Goal: Task Accomplishment & Management: Use online tool/utility

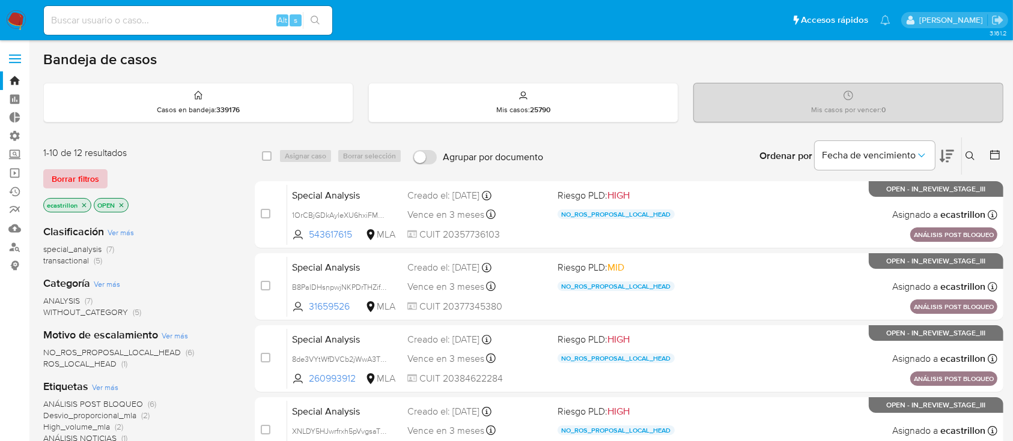
click at [82, 180] on span "Borrar filtros" at bounding box center [75, 179] width 47 height 17
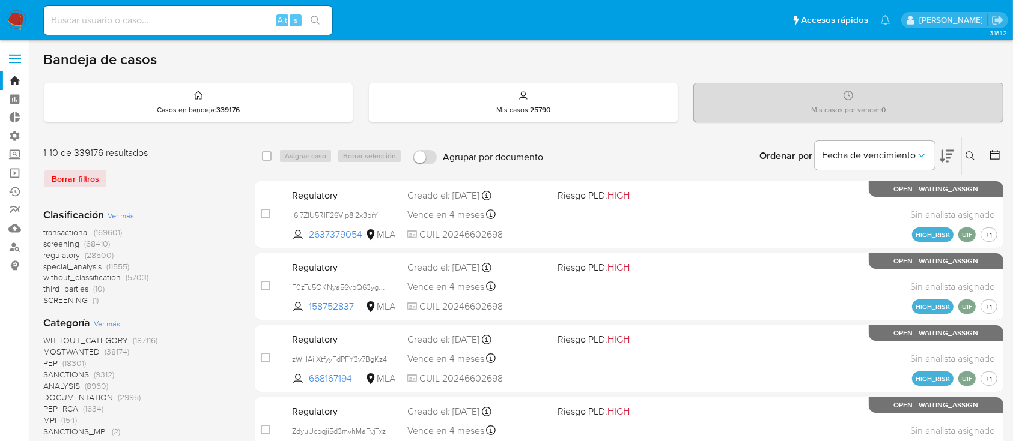
click at [18, 63] on span at bounding box center [15, 63] width 12 height 2
click at [0, 0] on input "checkbox" at bounding box center [0, 0] width 0 height 0
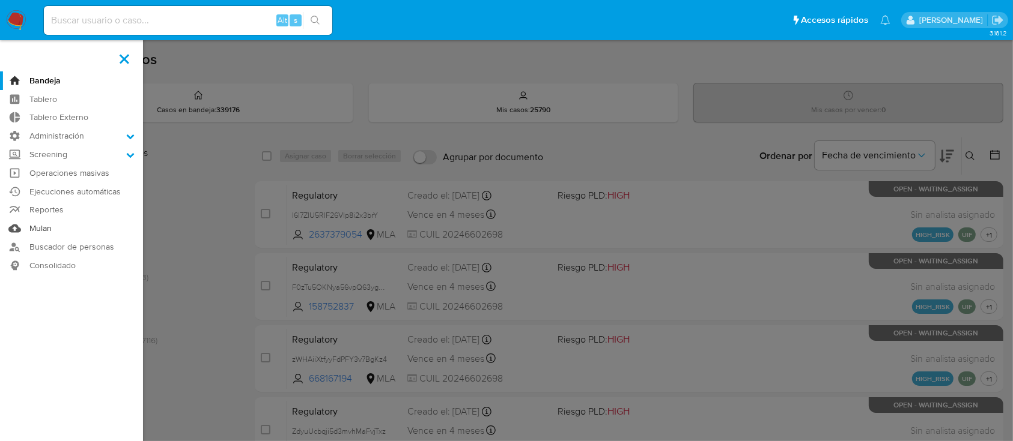
click at [56, 226] on link "Mulan" at bounding box center [71, 228] width 143 height 19
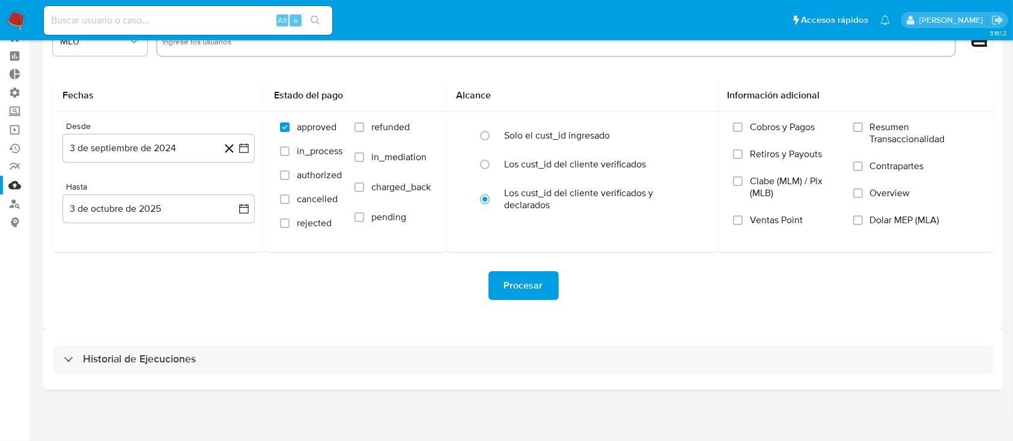
scroll to position [39, 0]
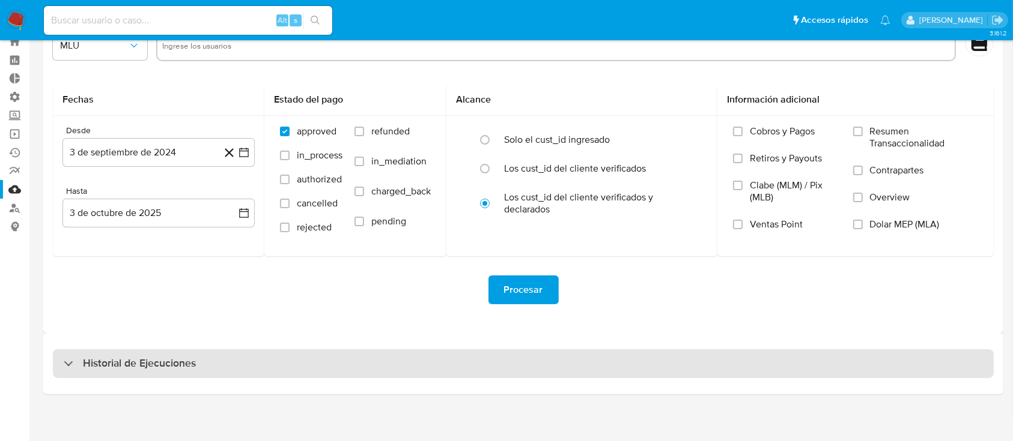
click at [257, 361] on div "Historial de Ejecuciones" at bounding box center [523, 364] width 941 height 29
select select "10"
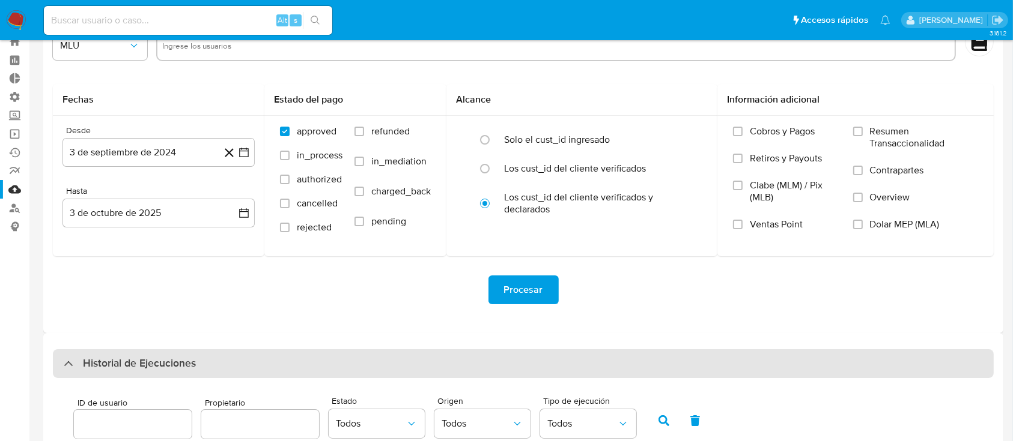
scroll to position [151, 0]
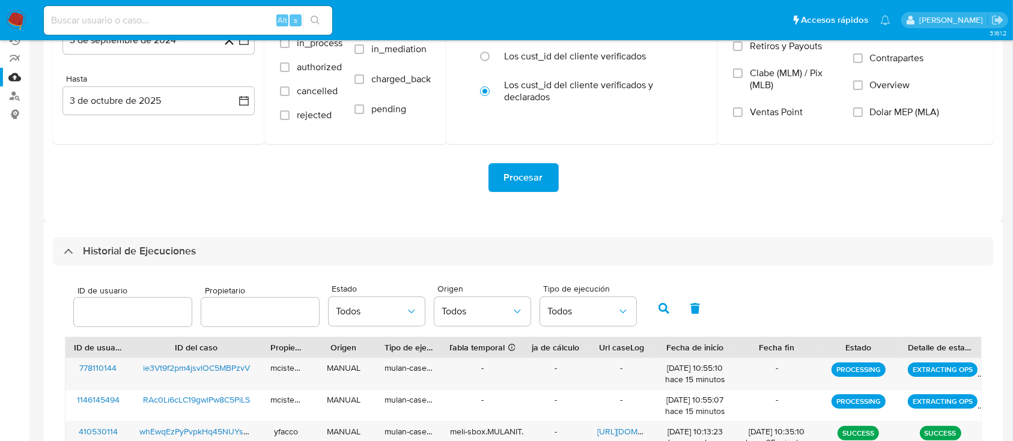
click at [152, 300] on div at bounding box center [133, 312] width 118 height 29
click at [147, 309] on input "number" at bounding box center [133, 313] width 118 height 16
paste input "778110144"
click at [675, 311] on button "button" at bounding box center [663, 308] width 31 height 29
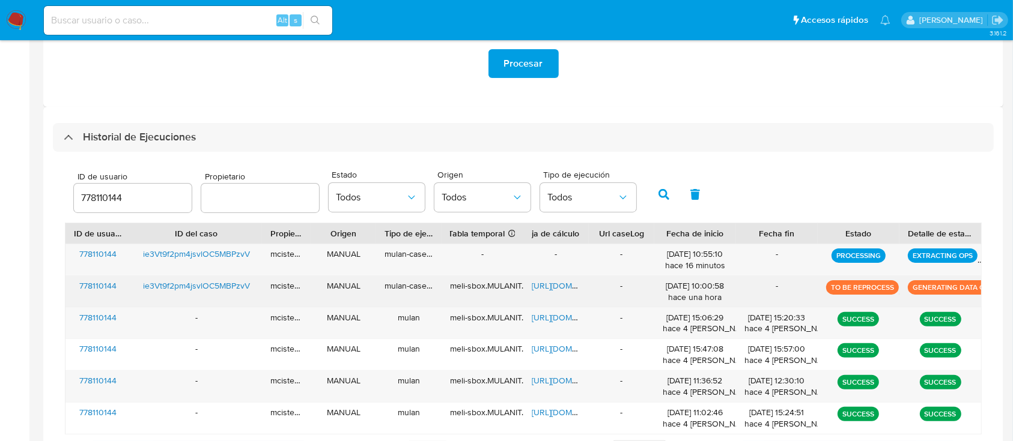
scroll to position [285, 0]
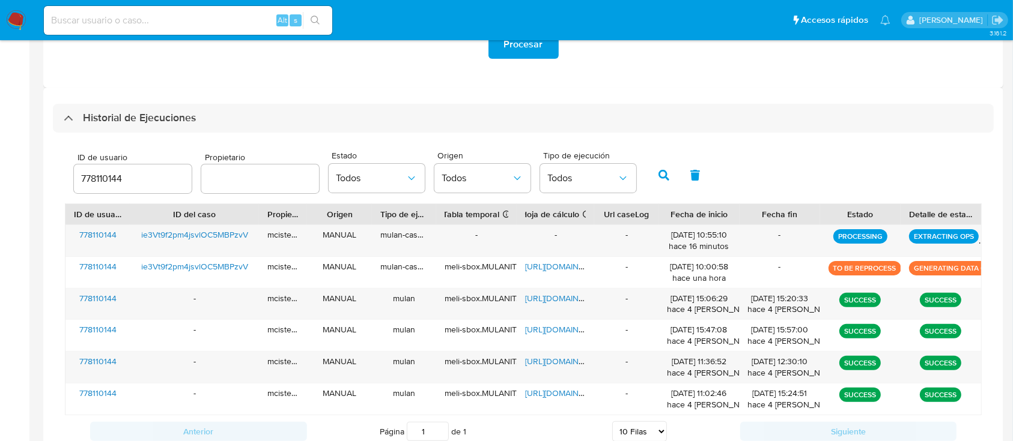
drag, startPoint x: 584, startPoint y: 214, endPoint x: 600, endPoint y: 215, distance: 16.3
click at [600, 215] on div at bounding box center [594, 214] width 22 height 20
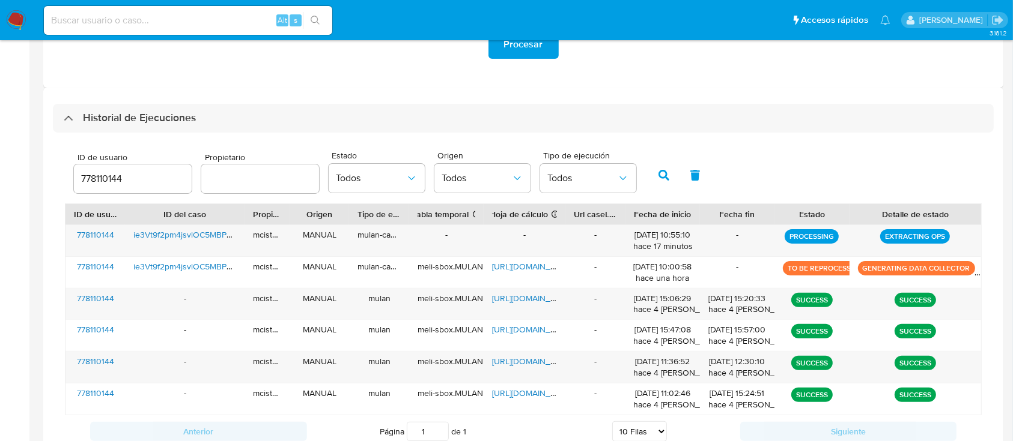
drag, startPoint x: 972, startPoint y: 213, endPoint x: 1024, endPoint y: 207, distance: 52.1
click at [1013, 207] on html "Pausado Ver notificaciones Alt s Accesos rápidos Presiona las siguientes teclas…" at bounding box center [506, 121] width 1013 height 812
click at [155, 180] on input "778110144" at bounding box center [133, 179] width 118 height 16
type input "7"
click at [667, 171] on icon "button" at bounding box center [663, 175] width 11 height 11
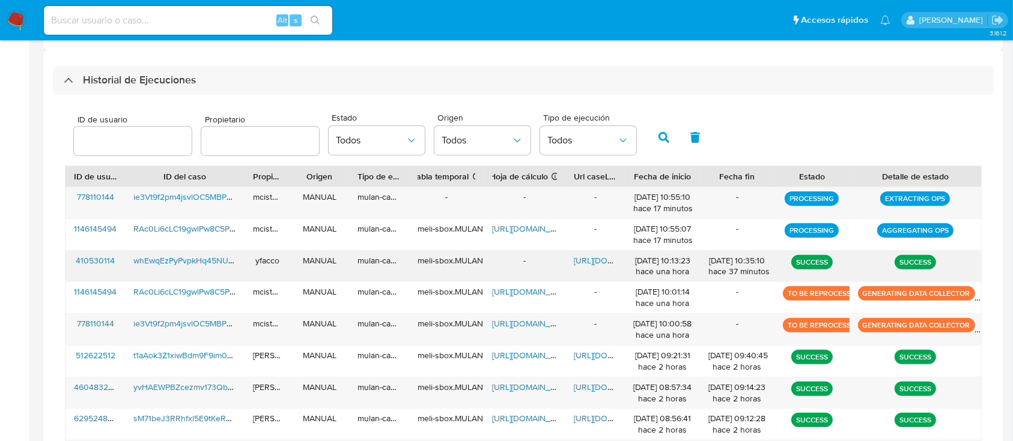
scroll to position [322, 0]
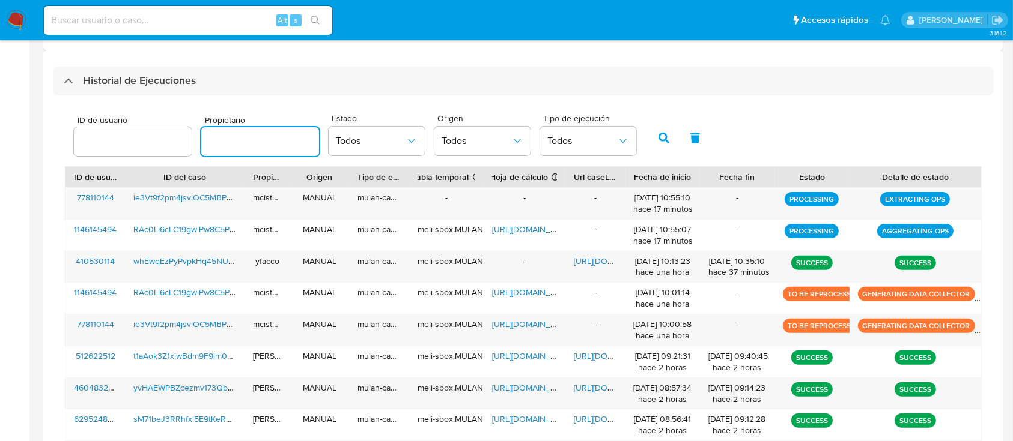
click at [229, 139] on input "text" at bounding box center [260, 142] width 118 height 16
type input "mcisterna"
click at [667, 138] on icon "button" at bounding box center [663, 138] width 11 height 11
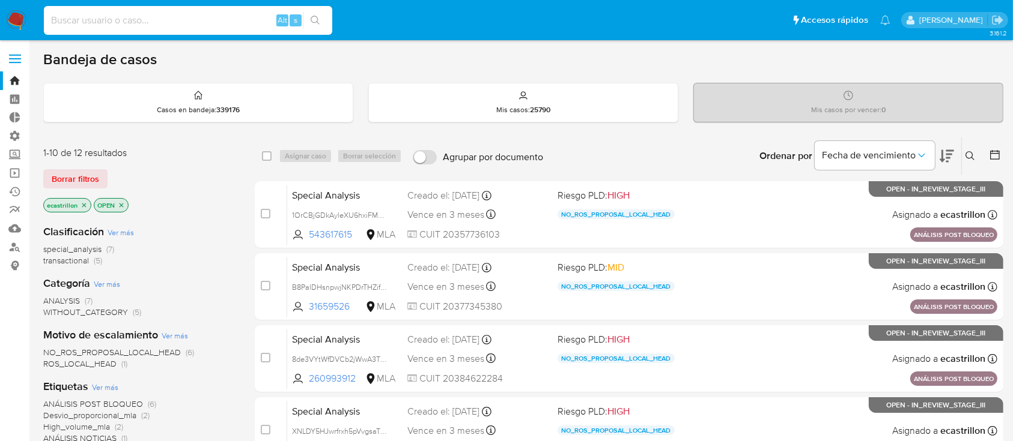
click at [133, 14] on input at bounding box center [188, 21] width 288 height 16
paste input "ie3Vt9f2pm4jsvlOC5MBPzvV"
type input "ie3Vt9f2pm4jsvlOC5MBPzvV"
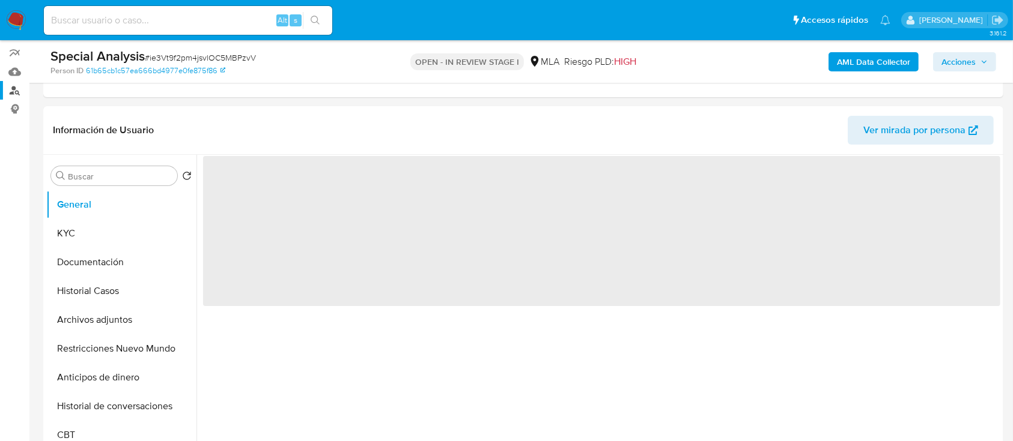
scroll to position [158, 0]
select select "10"
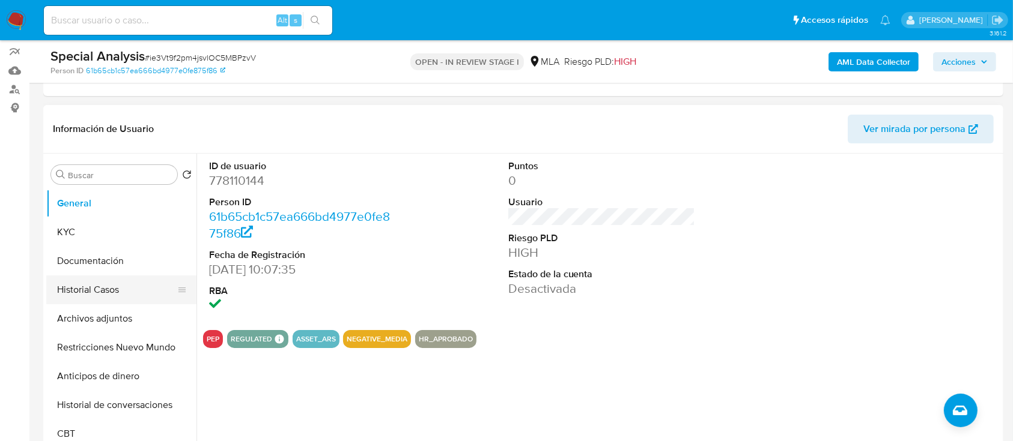
click at [70, 281] on button "Historial Casos" at bounding box center [116, 290] width 141 height 29
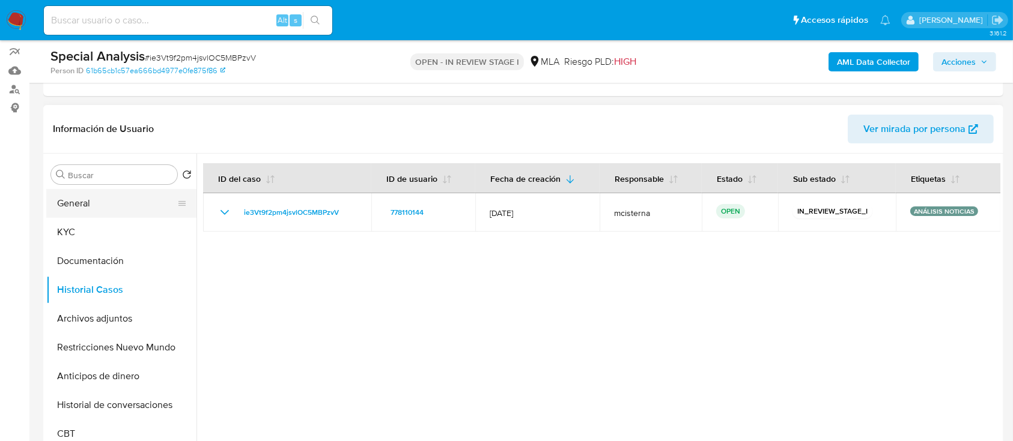
click at [67, 213] on button "General" at bounding box center [116, 203] width 141 height 29
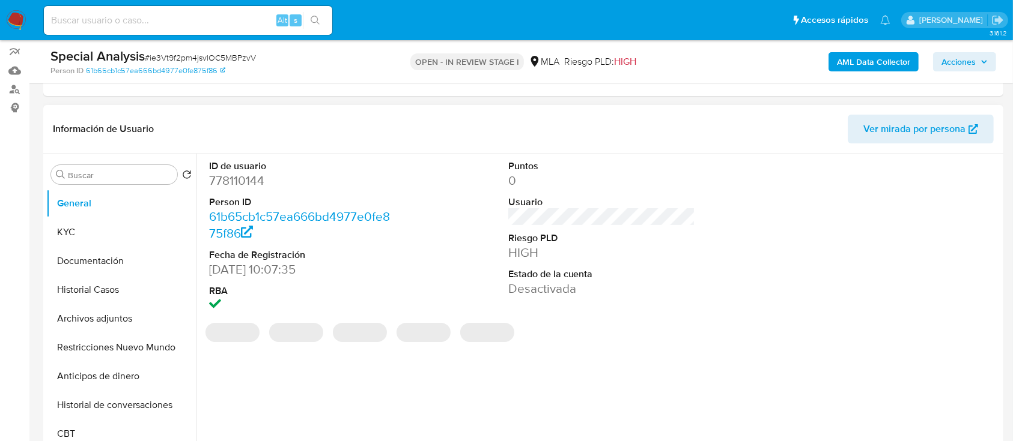
click at [231, 184] on dd "778110144" at bounding box center [302, 180] width 187 height 17
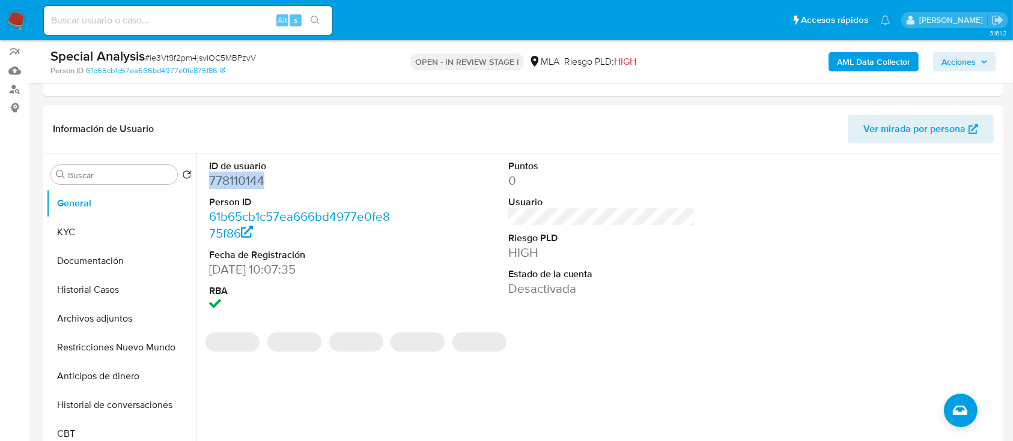
click at [231, 184] on dd "778110144" at bounding box center [302, 180] width 187 height 17
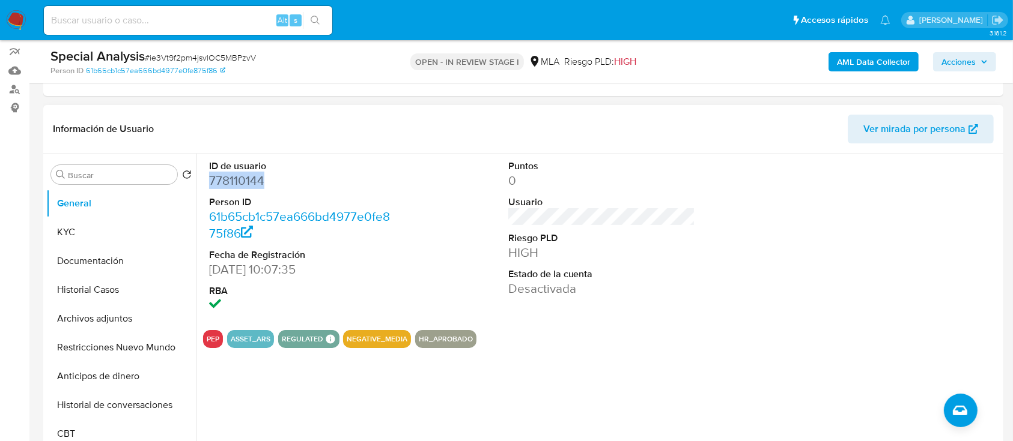
copy dd "778110144"
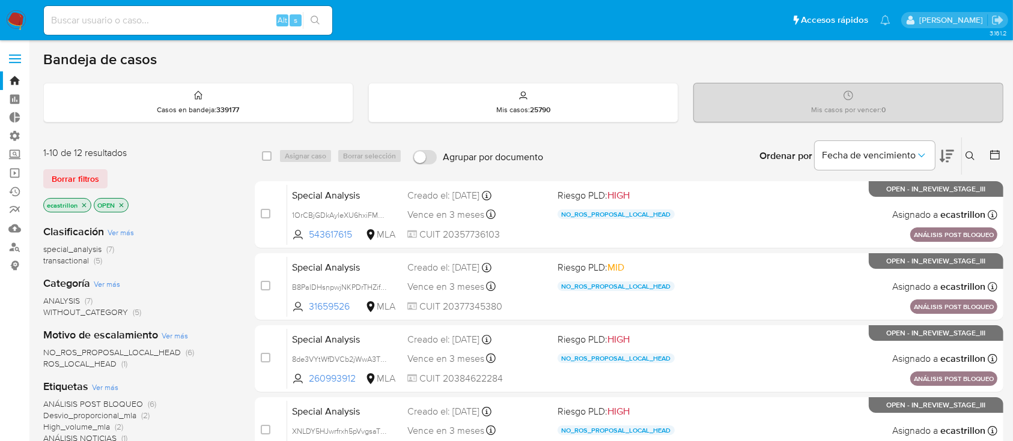
click at [163, 20] on input at bounding box center [188, 21] width 288 height 16
paste input "QSZ9Me9Rn2mHeAevvNefeyTm"
type input "QSZ9Me9Rn2mHeAevvNefeyTm"
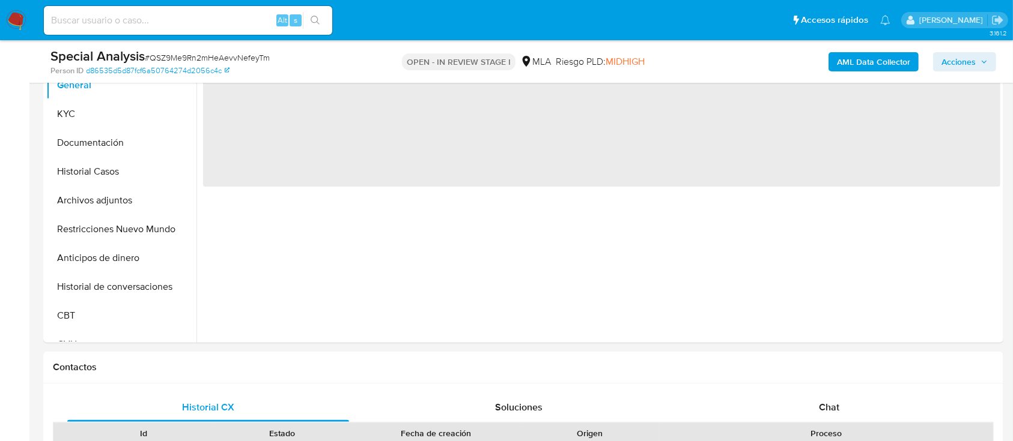
scroll to position [277, 0]
select select "10"
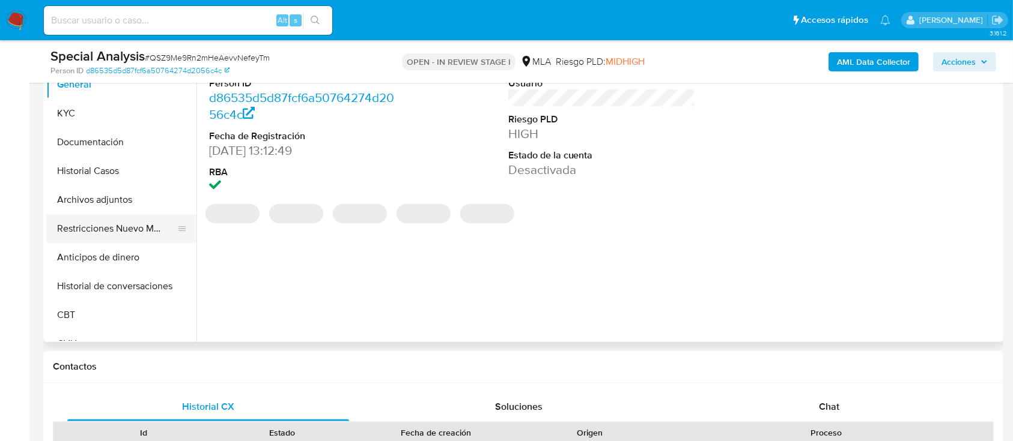
click at [109, 221] on button "Restricciones Nuevo Mundo" at bounding box center [116, 228] width 141 height 29
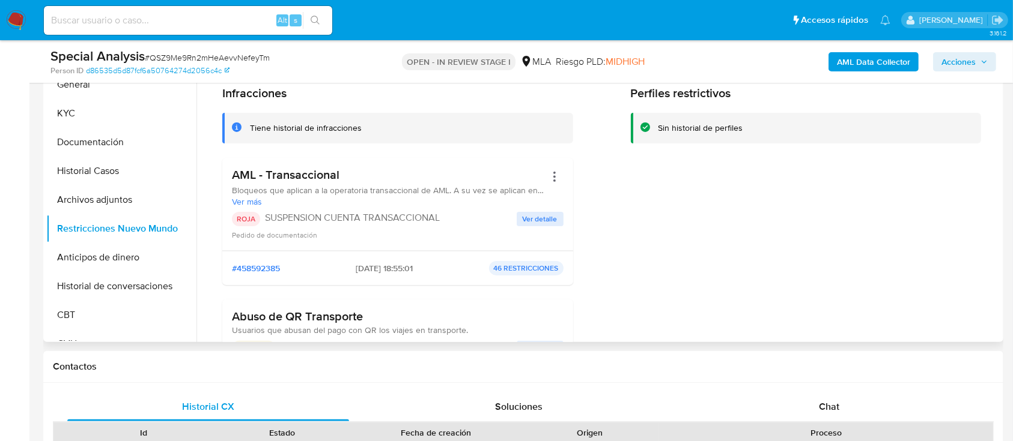
click at [523, 221] on span "Ver detalle" at bounding box center [540, 219] width 35 height 12
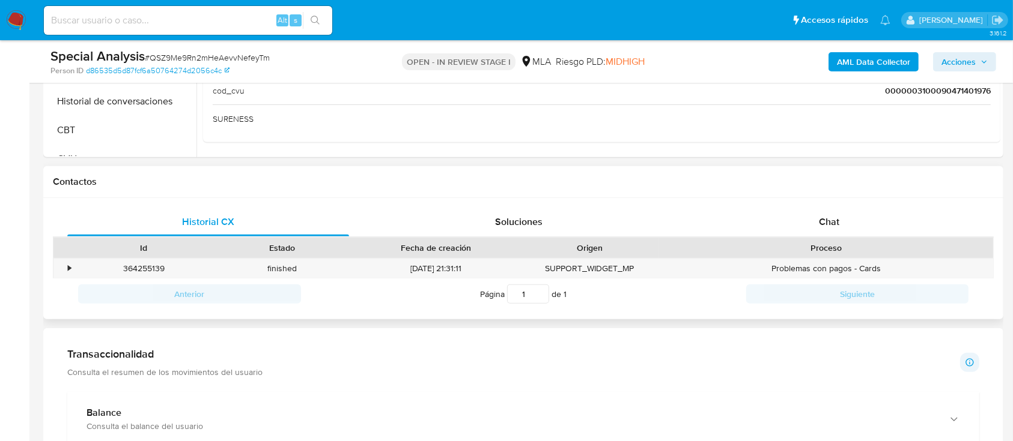
scroll to position [467, 0]
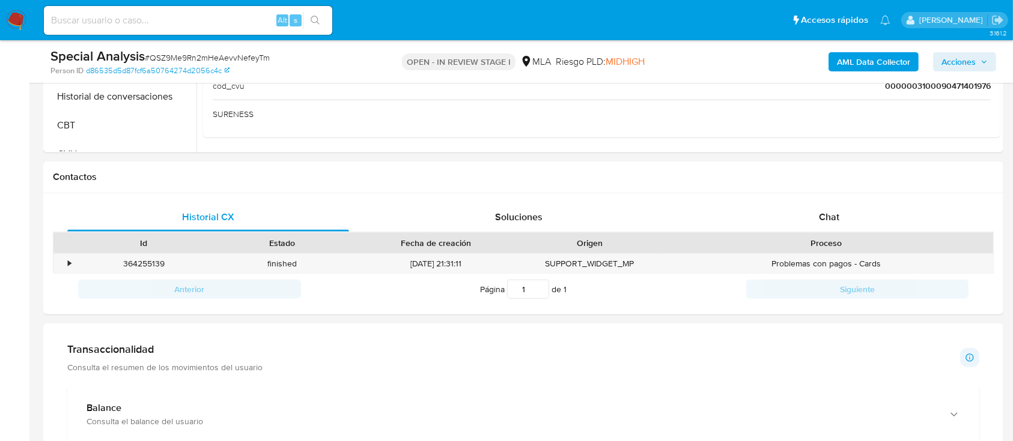
click at [209, 26] on input at bounding box center [188, 21] width 288 height 16
paste input "251693291"
type input "251693291"
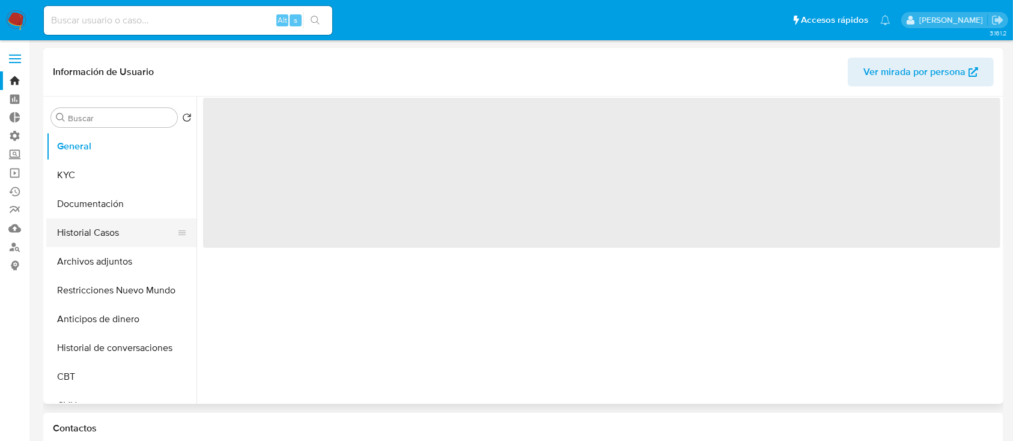
select select "10"
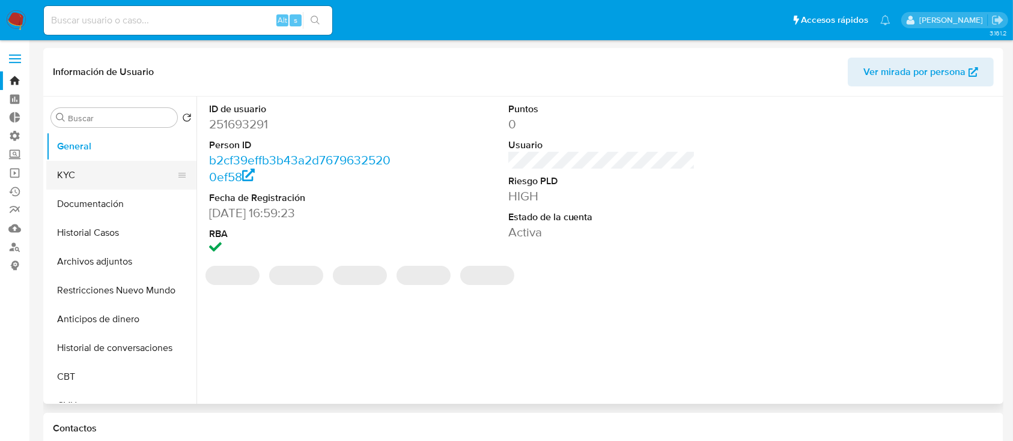
click at [77, 180] on button "KYC" at bounding box center [116, 175] width 141 height 29
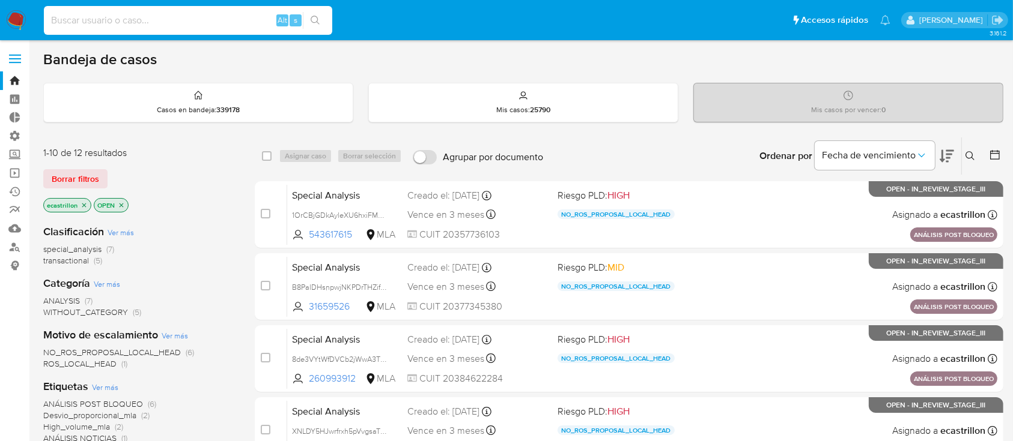
click at [106, 21] on input at bounding box center [188, 21] width 288 height 16
paste input "QSZ9Me9Rn2mHeAevvNefeyTm_2025_09_30_15_48_20"
type input "QSZ9Me9Rn2mHeAevvNefeyTm_2025_09_30_15_48_20"
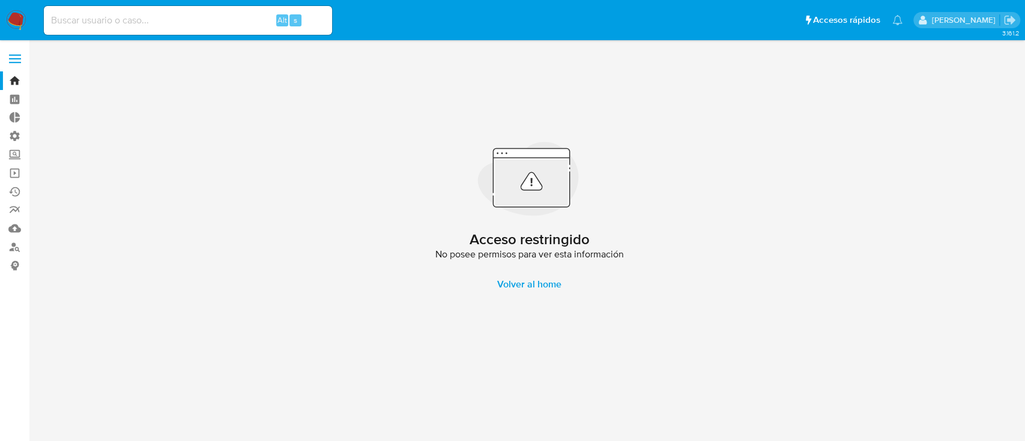
click at [106, 21] on input at bounding box center [188, 21] width 288 height 16
paste input "QSZ9Me9Rn2mHeAevvNefeyTm_2025_09_30_15_48_20"
type input "QSZ9Me9Rn2mHeAevvNefeyTm"
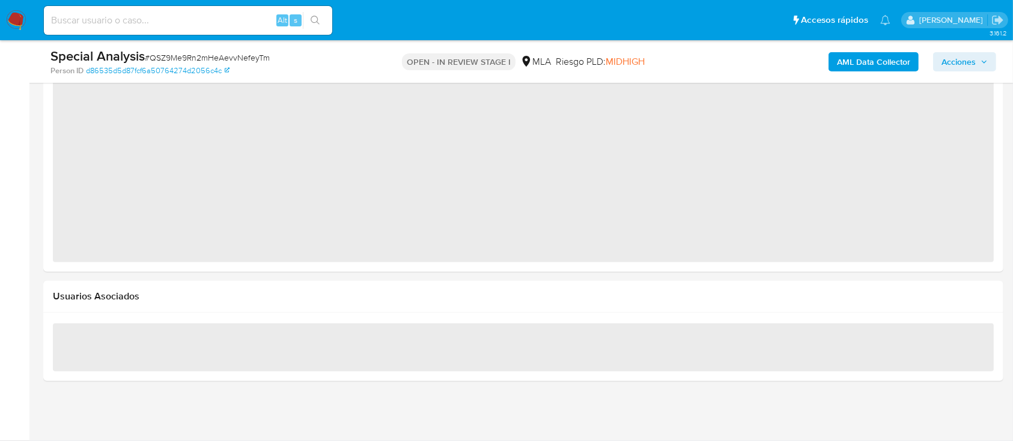
select select "10"
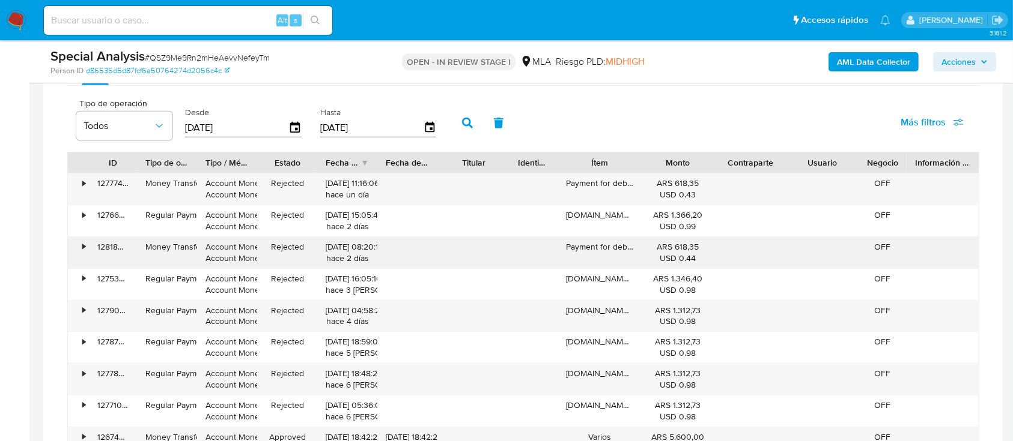
scroll to position [927, 0]
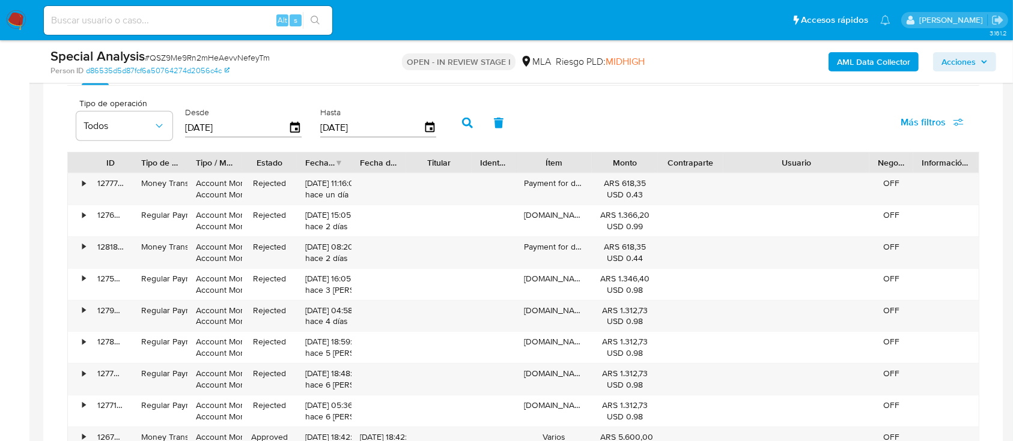
drag, startPoint x: 853, startPoint y: 165, endPoint x: 927, endPoint y: 161, distance: 74.0
click at [927, 161] on div "ID Tipo de operación Tipo / Método Estado Fecha de creación Fecha de aprobación…" at bounding box center [523, 163] width 911 height 20
drag, startPoint x: 587, startPoint y: 163, endPoint x: 579, endPoint y: 154, distance: 11.9
click at [580, 154] on div at bounding box center [591, 163] width 22 height 20
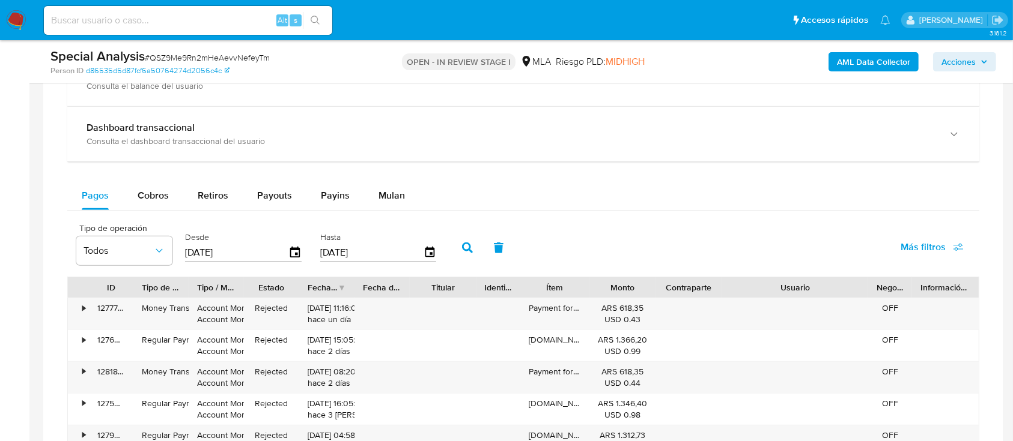
scroll to position [799, 0]
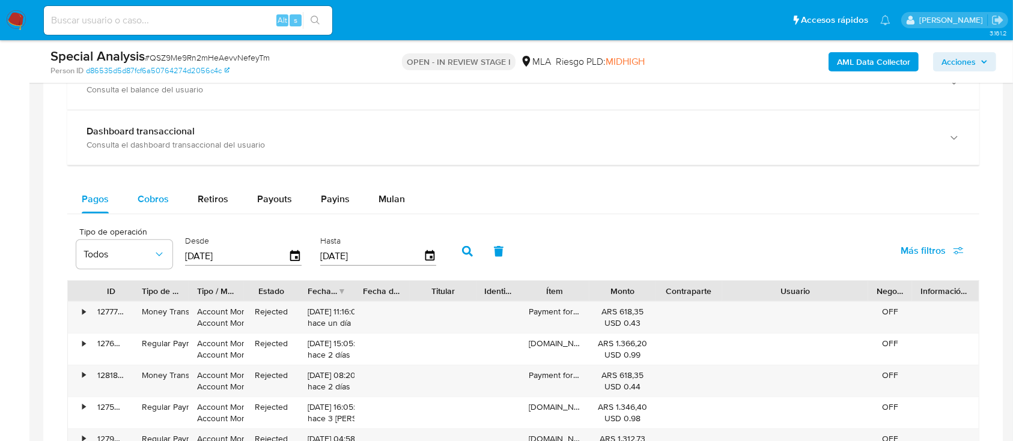
click at [147, 202] on span "Cobros" at bounding box center [153, 199] width 31 height 14
select select "10"
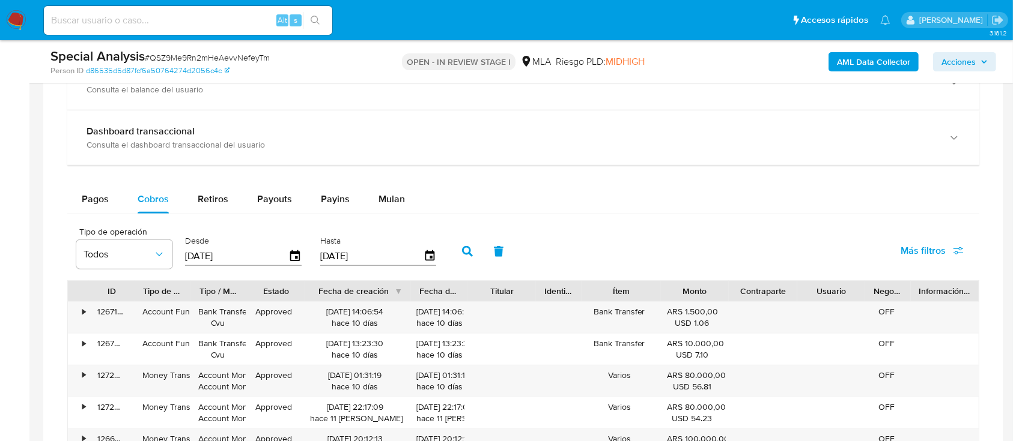
drag, startPoint x: 381, startPoint y: 290, endPoint x: 431, endPoint y: 295, distance: 50.1
click at [431, 295] on div "ID Tipo de operación Tipo / Método Estado Fecha de creación Fecha de aprobación…" at bounding box center [523, 291] width 911 height 20
click at [214, 191] on div "Retiros" at bounding box center [213, 199] width 31 height 29
select select "10"
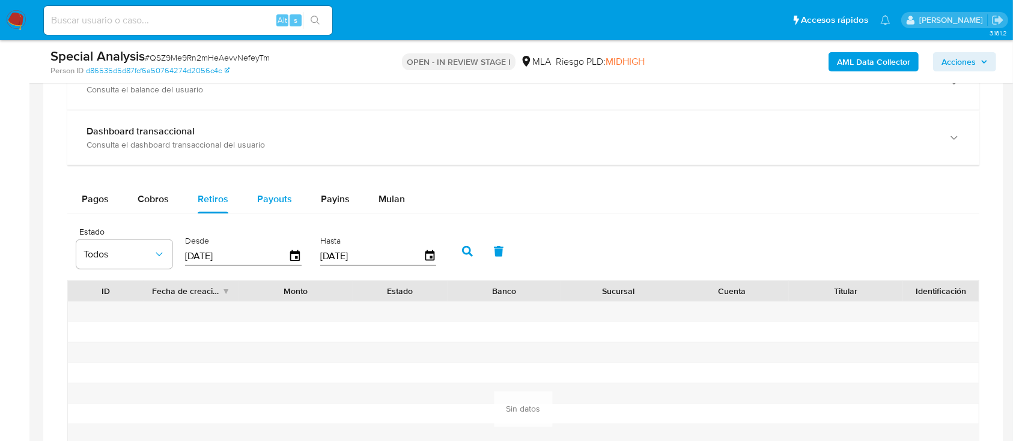
click at [271, 198] on span "Payouts" at bounding box center [274, 199] width 35 height 14
select select "10"
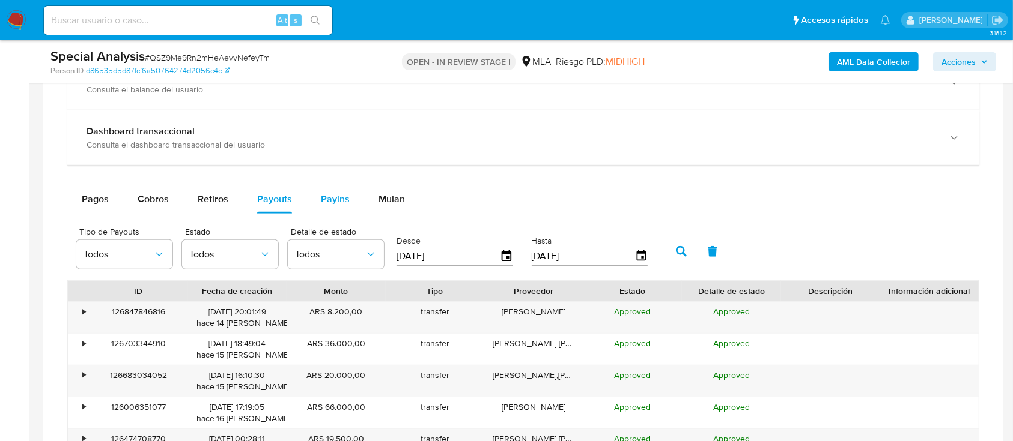
click at [327, 199] on span "Payins" at bounding box center [335, 199] width 29 height 14
select select "10"
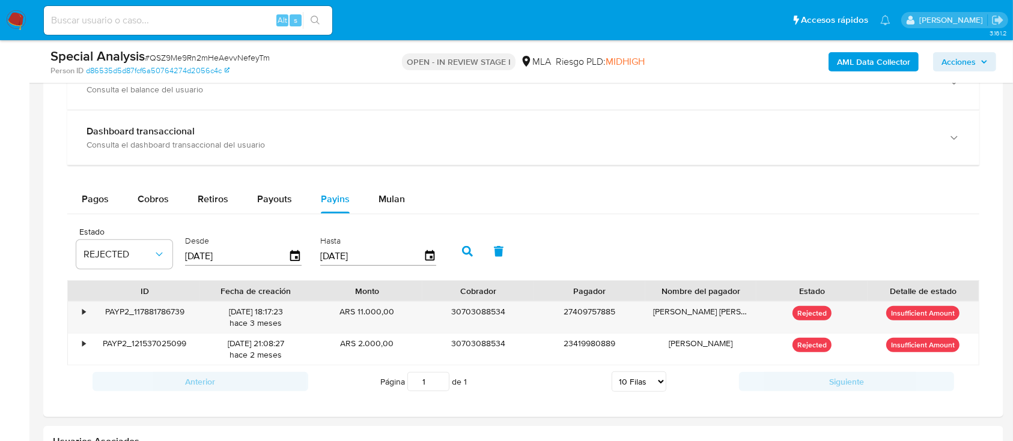
scroll to position [0, 0]
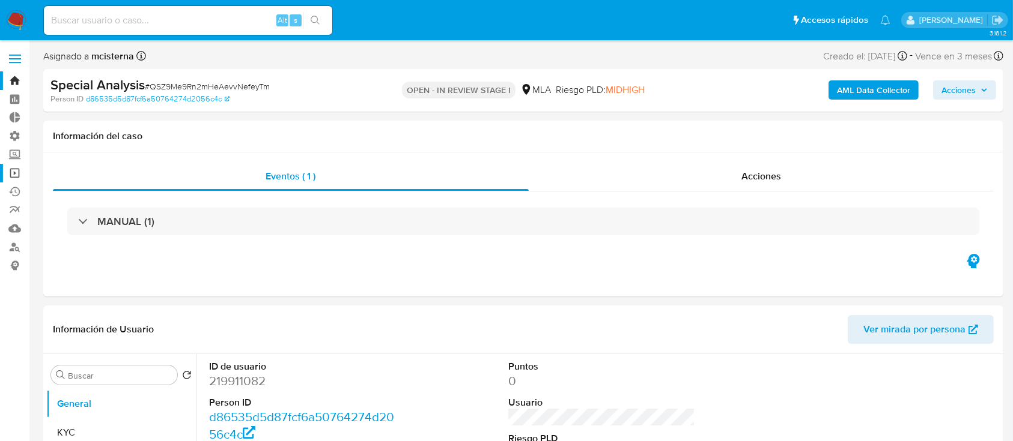
click at [13, 177] on link "Operaciones masivas" at bounding box center [71, 173] width 143 height 19
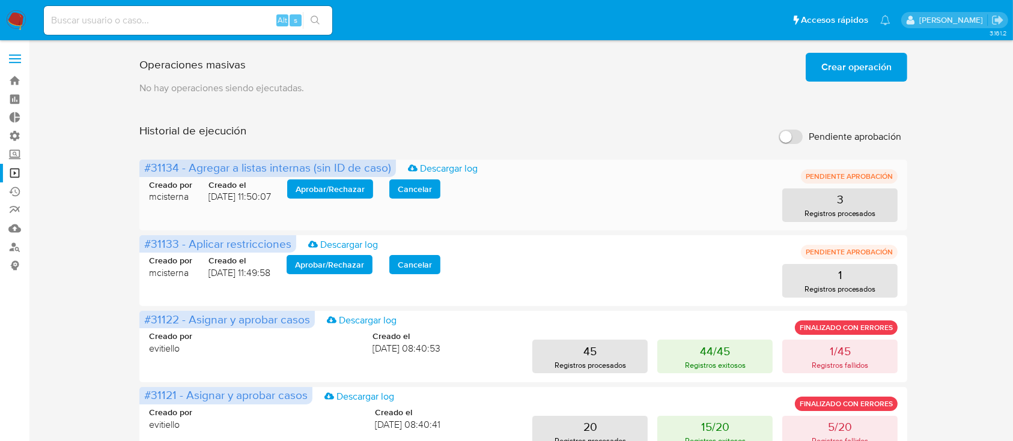
click at [317, 196] on span "Aprobar / Rechazar" at bounding box center [329, 189] width 69 height 17
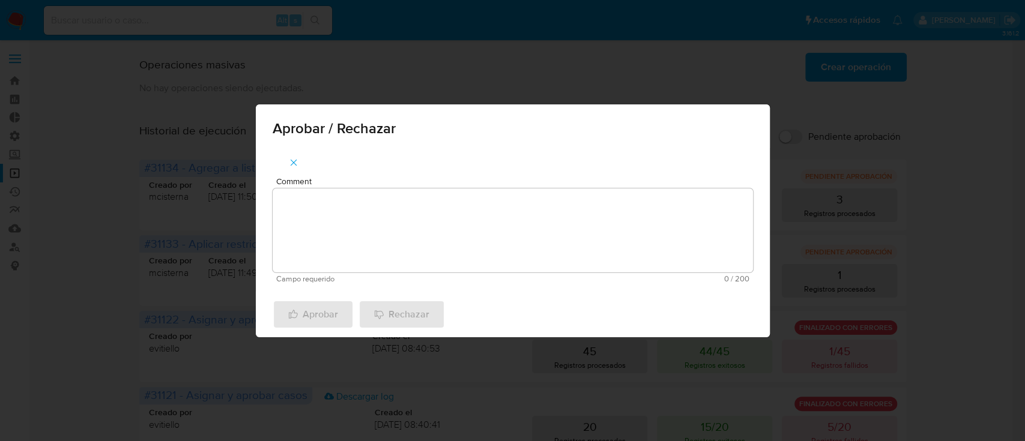
click at [340, 219] on textarea "Comment" at bounding box center [513, 231] width 480 height 84
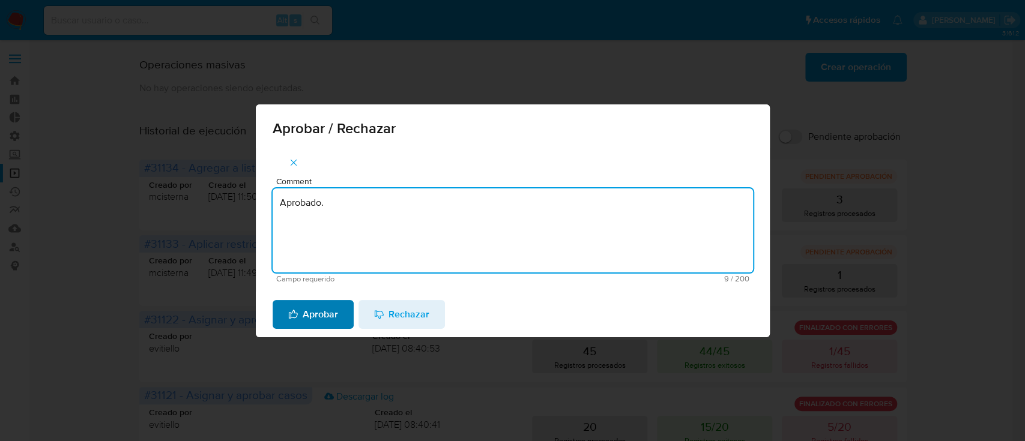
type textarea "Aprobado."
click at [309, 320] on span "Aprobar" at bounding box center [313, 314] width 50 height 26
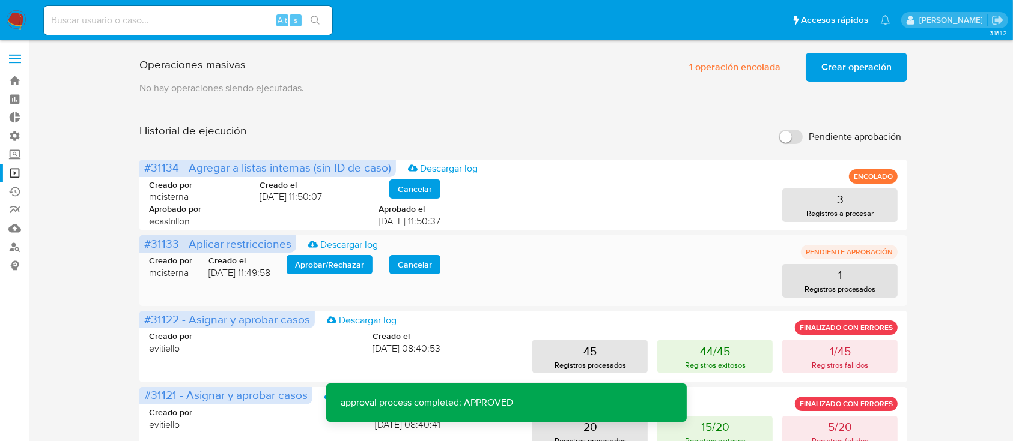
click at [324, 265] on span "Aprobar / Rechazar" at bounding box center [329, 264] width 69 height 17
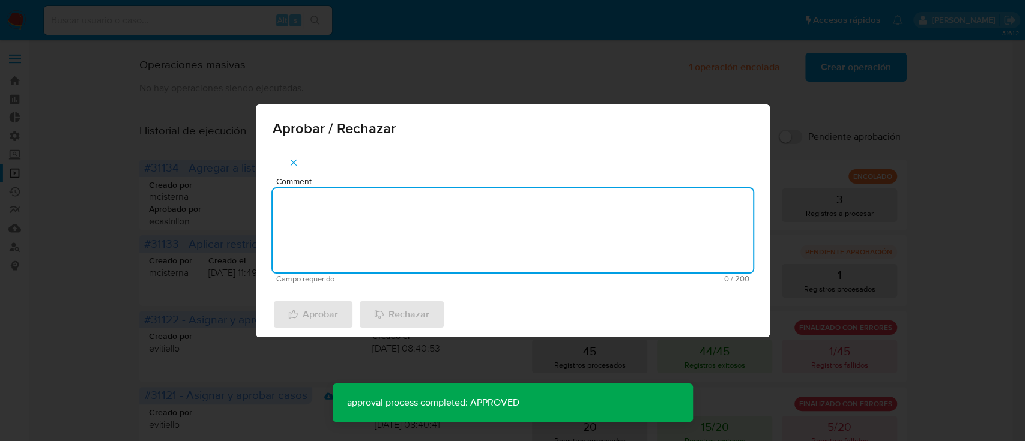
click at [349, 247] on textarea "Comment" at bounding box center [513, 231] width 480 height 84
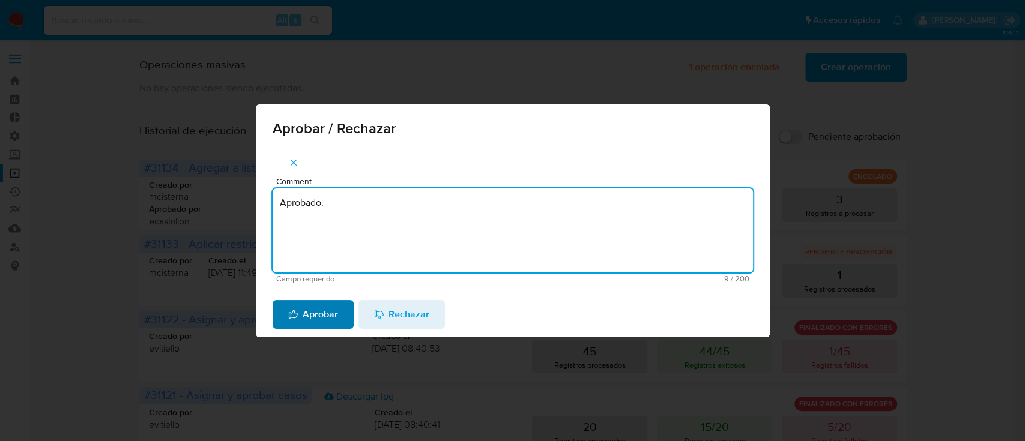
type textarea "Aprobado."
click at [326, 323] on span "Aprobar" at bounding box center [313, 314] width 50 height 26
